Goal: Task Accomplishment & Management: Complete application form

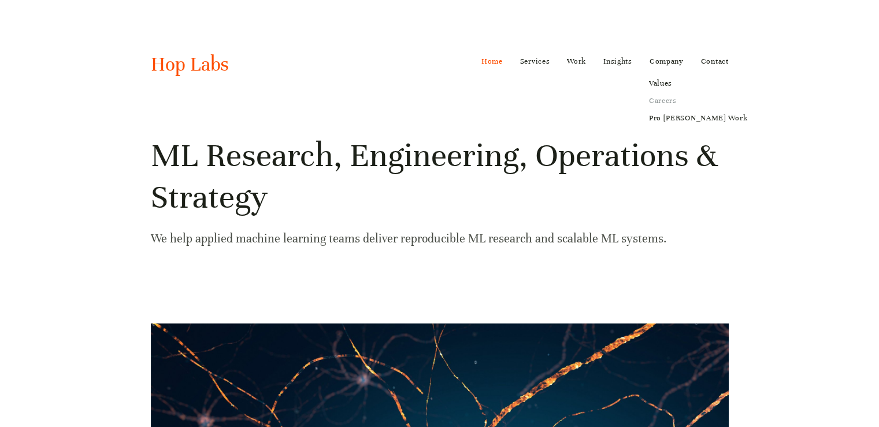
click at [669, 99] on link "Careers" at bounding box center [698, 100] width 114 height 17
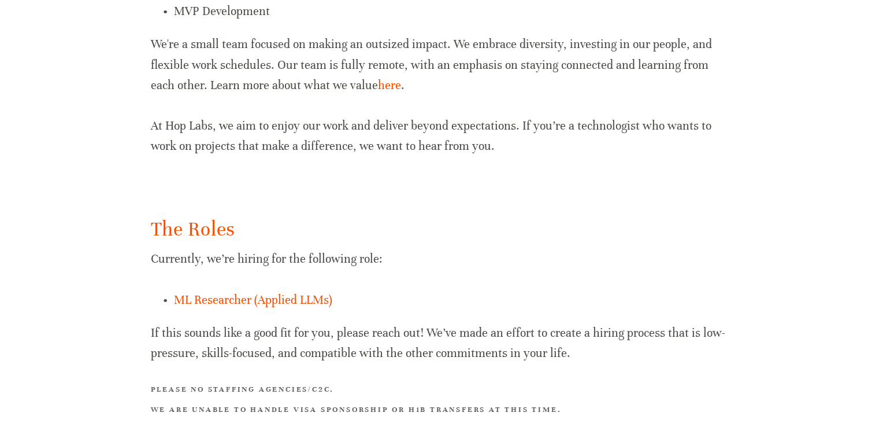
scroll to position [694, 0]
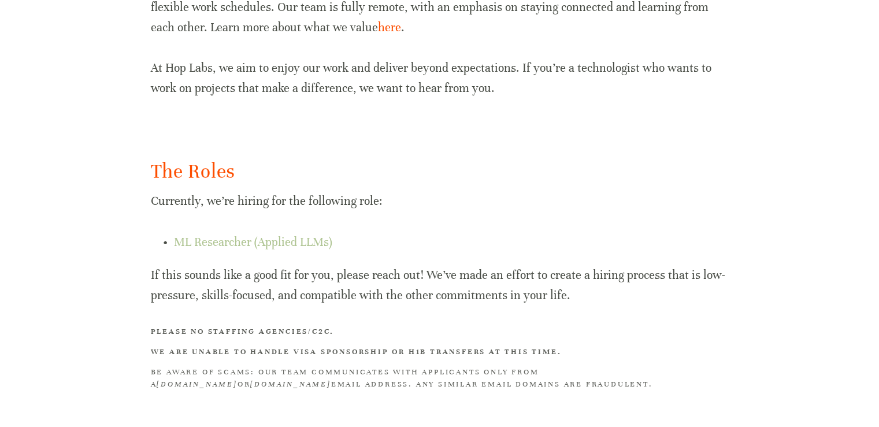
click at [286, 245] on link "ML Researcher (Applied LLMs)" at bounding box center [253, 242] width 158 height 14
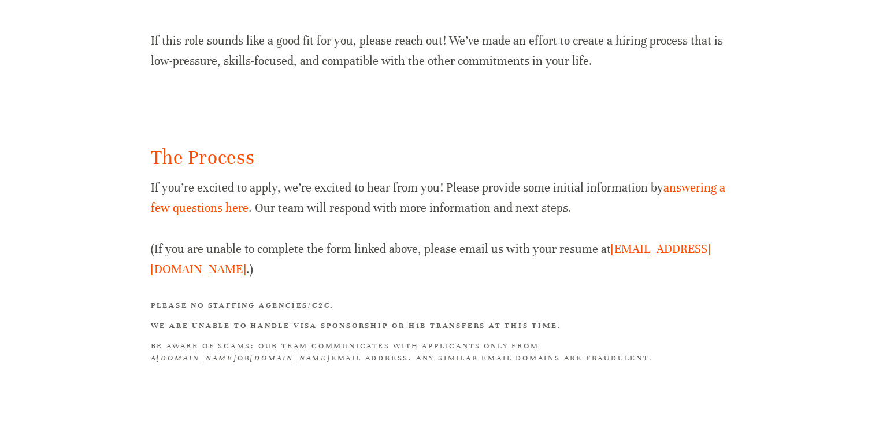
scroll to position [1289, 0]
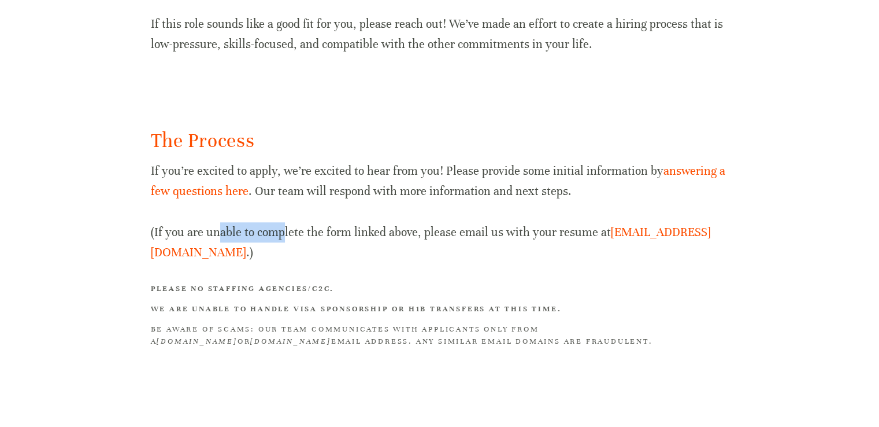
drag, startPoint x: 220, startPoint y: 228, endPoint x: 283, endPoint y: 232, distance: 63.1
click at [282, 232] on p "If you’re excited to apply, we’re excited to hear from you! Please provide some…" at bounding box center [440, 212] width 578 height 102
click at [409, 208] on p "If you’re excited to apply, we’re excited to hear from you! Please provide some…" at bounding box center [440, 212] width 578 height 102
click at [672, 175] on link "answering a few questions here" at bounding box center [440, 181] width 578 height 35
